Goal: Task Accomplishment & Management: Use online tool/utility

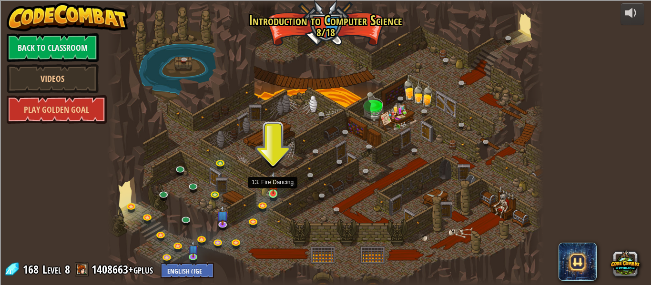
click at [273, 193] on img at bounding box center [273, 182] width 10 height 23
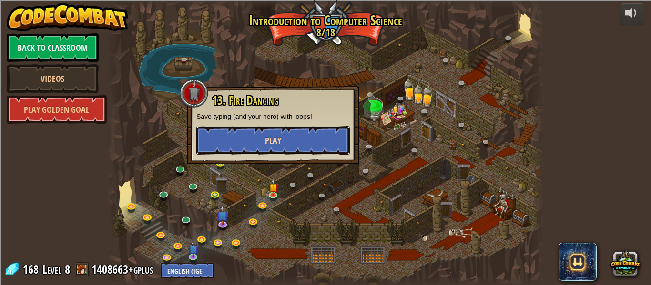
click at [276, 146] on span "Play" at bounding box center [273, 141] width 16 height 12
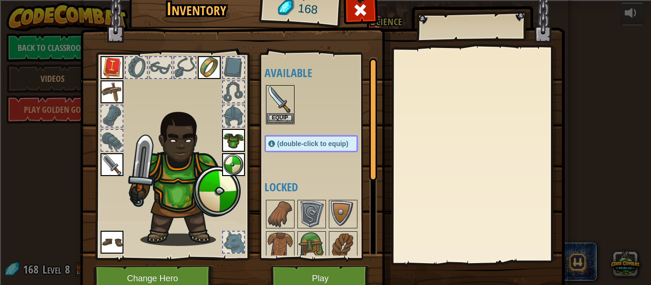
click at [277, 146] on span "(double-click to equip)" at bounding box center [312, 144] width 71 height 8
